Goal: Task Accomplishment & Management: Manage account settings

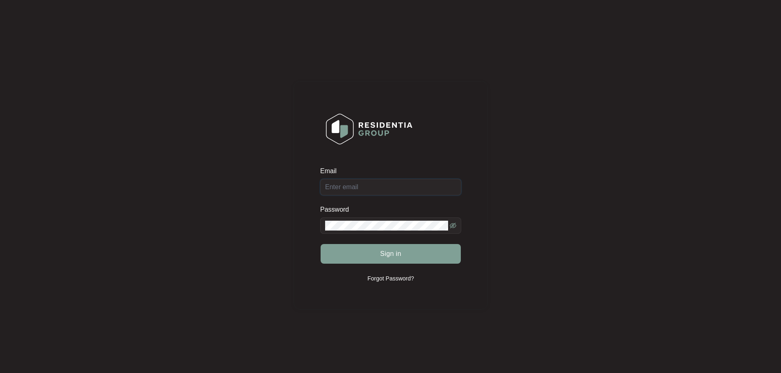
click at [397, 186] on input "Email" at bounding box center [390, 187] width 141 height 16
type input "workorders@nwap.com.au"
click at [321, 244] on button "Sign in" at bounding box center [391, 254] width 140 height 20
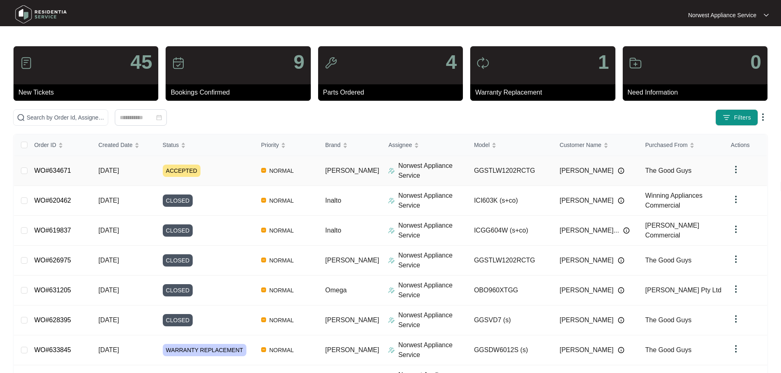
click at [61, 172] on link "WO#634671" at bounding box center [52, 170] width 37 height 7
click at [128, 175] on td "[DATE]" at bounding box center [124, 171] width 64 height 30
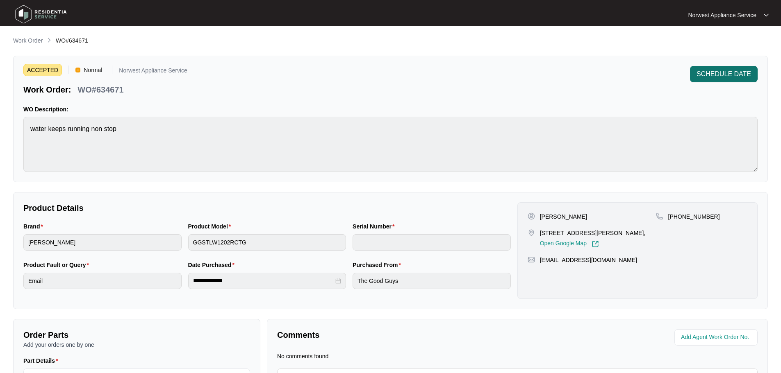
click at [712, 67] on button "SCHEDULE DATE" at bounding box center [724, 74] width 68 height 16
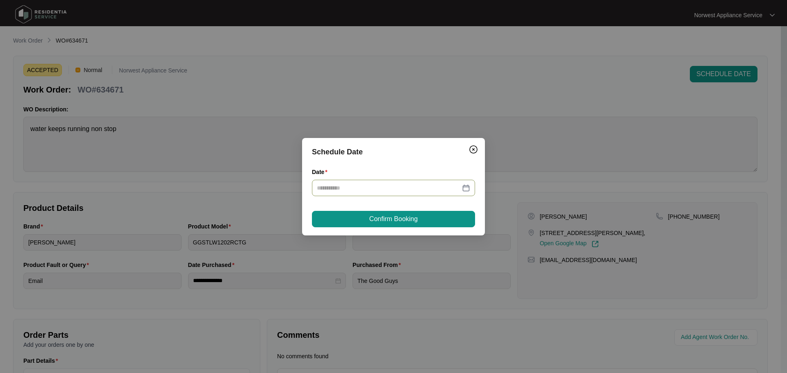
click at [343, 189] on input "Date" at bounding box center [388, 188] width 143 height 9
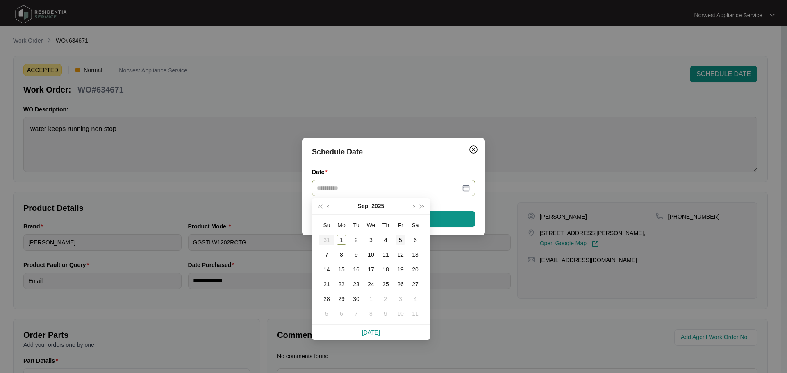
click at [401, 245] on div "5" at bounding box center [401, 240] width 10 height 10
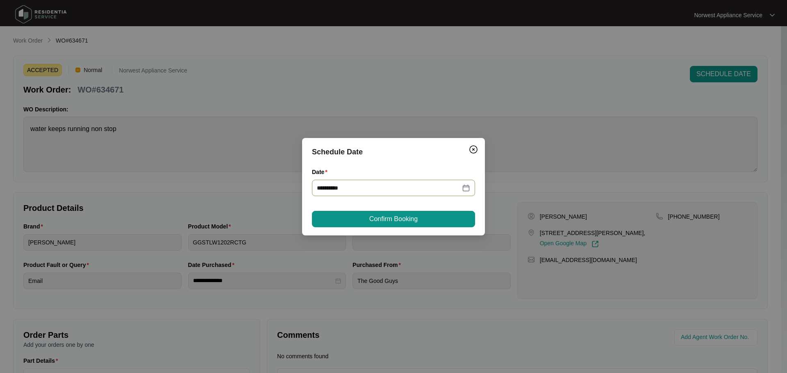
type input "**********"
click at [410, 222] on span "Confirm Booking" at bounding box center [393, 219] width 48 height 10
